Goal: Task Accomplishment & Management: Complete application form

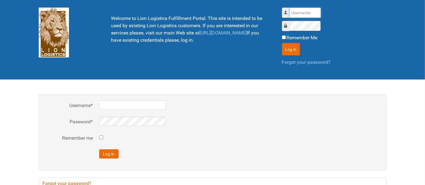
click at [299, 15] on input "Username" at bounding box center [304, 13] width 31 height 10
type input "al"
click at [282, 43] on button "Log in" at bounding box center [291, 49] width 18 height 13
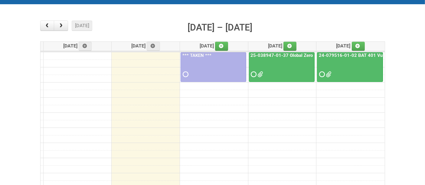
scroll to position [67, 0]
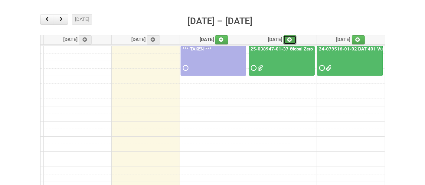
click at [289, 38] on link at bounding box center [289, 39] width 13 height 9
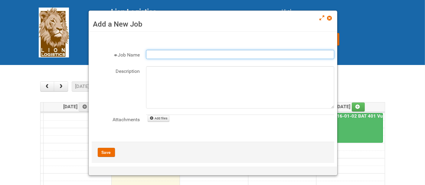
click at [164, 55] on input "Job Name" at bounding box center [240, 54] width 188 height 9
paste input "25-002634-01-02"
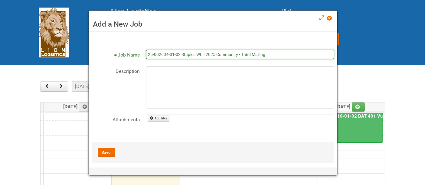
drag, startPoint x: 251, startPoint y: 56, endPoint x: 242, endPoint y: 54, distance: 9.3
click at [242, 54] on input "25-002634-01-02 Staples WLE 2025 Community - Third Mailing" at bounding box center [240, 54] width 188 height 9
type input "25-002634-01-02 Staples WLE 2025 Community - 8th Mailing"
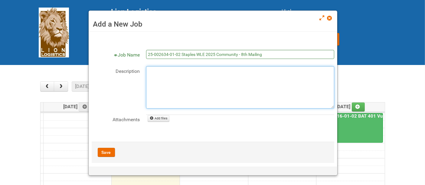
click at [235, 70] on fieldset "Job Name 25-002634-01-02 Staples WLE 2025 Community - 8th Mailing Description A…" at bounding box center [213, 93] width 242 height 86
type textarea "o"
type textarea "est. outgo n14"
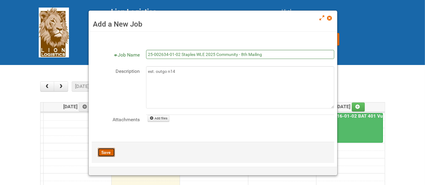
click at [102, 150] on button "Save" at bounding box center [106, 152] width 17 height 9
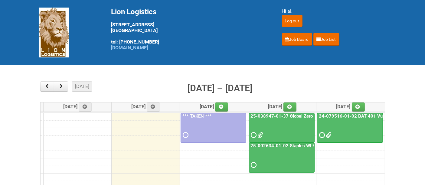
click at [281, 160] on div at bounding box center [281, 160] width 64 height 20
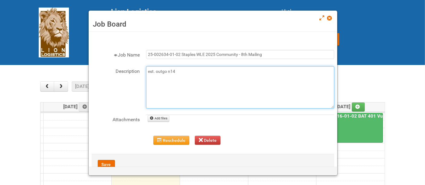
click at [210, 72] on textarea "est. outgo n14" at bounding box center [240, 87] width 188 height 42
type textarea "est. outgo n14 9/16 - JNF, LPF, letter"
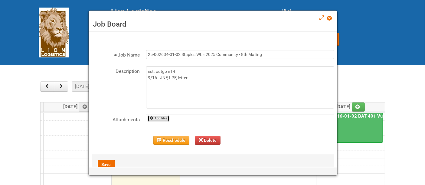
click at [164, 116] on link "Add files" at bounding box center [159, 118] width 22 height 7
type input "C:\fakepath\JNF 25-002634-01 Staples WLE 2025 - 8th Mailing.doc"
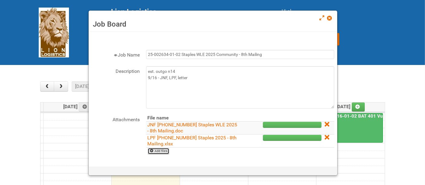
click at [153, 150] on icon at bounding box center [152, 151] width 4 height 4
type input "C:\fakepath\Staples Letter 2025.pdf"
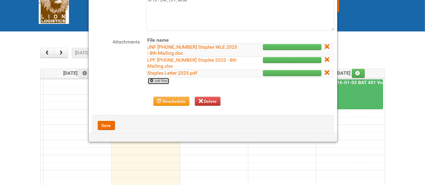
scroll to position [55, 0]
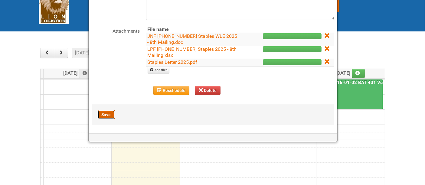
click at [105, 115] on button "Save" at bounding box center [106, 114] width 17 height 9
